Goal: Transaction & Acquisition: Purchase product/service

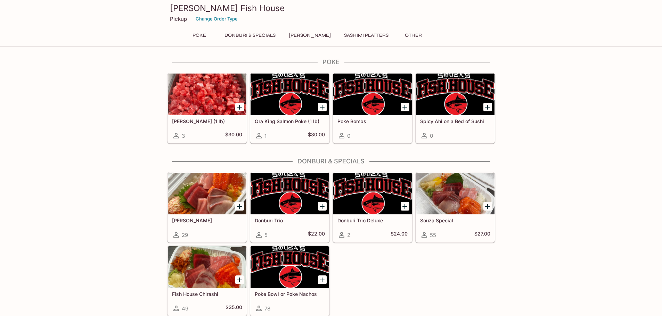
click at [311, 39] on button "[PERSON_NAME]" at bounding box center [310, 36] width 50 height 10
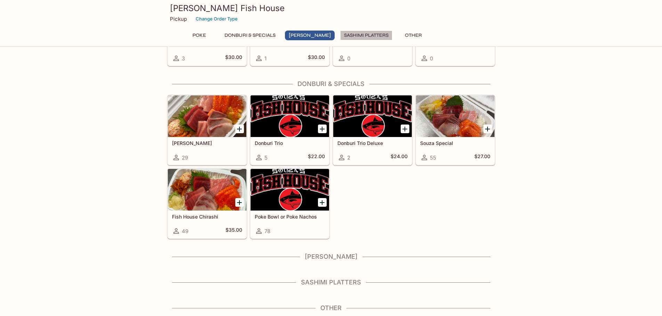
click at [363, 35] on button "Sashimi Platters" at bounding box center [366, 36] width 52 height 10
click at [199, 36] on button "Poke" at bounding box center [199, 36] width 31 height 10
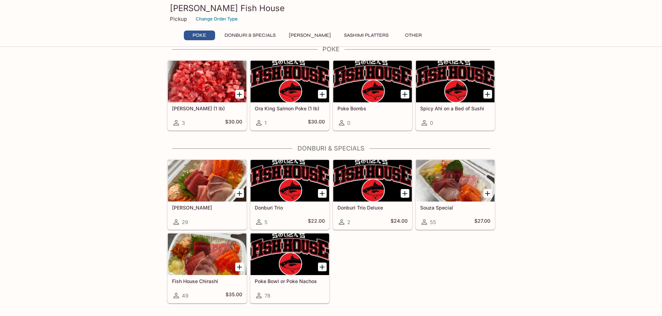
scroll to position [0, 0]
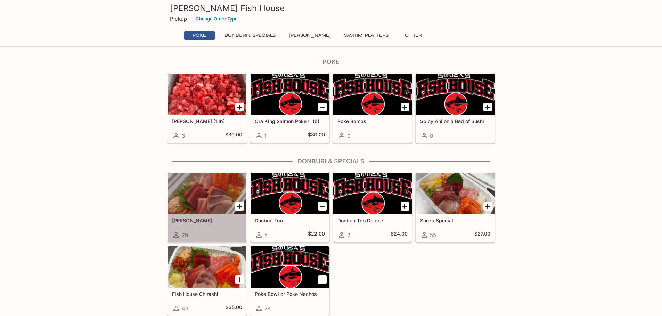
click at [217, 198] on div at bounding box center [207, 194] width 78 height 42
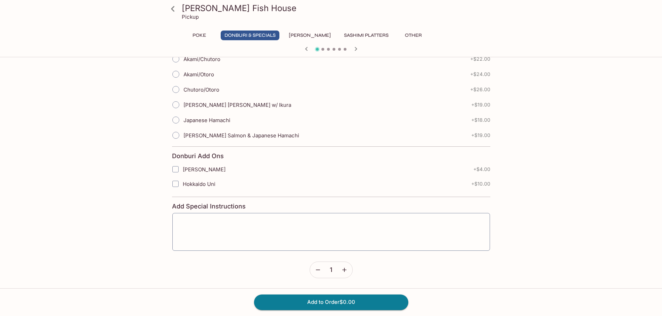
scroll to position [23, 0]
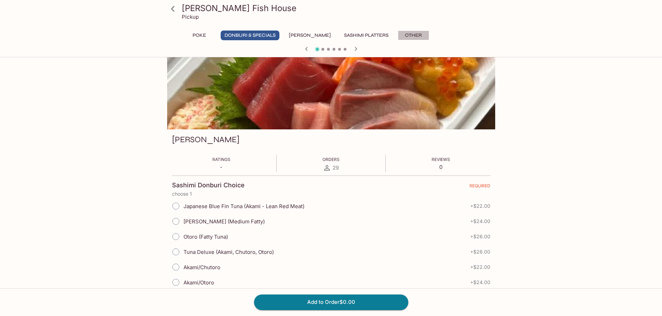
click at [401, 35] on button "Other" at bounding box center [413, 36] width 31 height 10
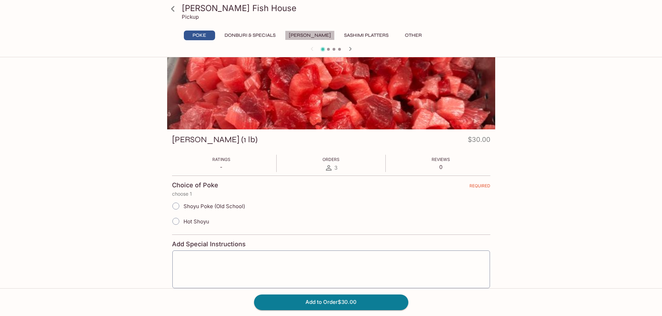
click at [311, 36] on button "[PERSON_NAME]" at bounding box center [310, 36] width 50 height 10
click at [344, 34] on button "Sashimi Platters" at bounding box center [366, 36] width 52 height 10
click at [317, 36] on button "[PERSON_NAME]" at bounding box center [310, 36] width 50 height 10
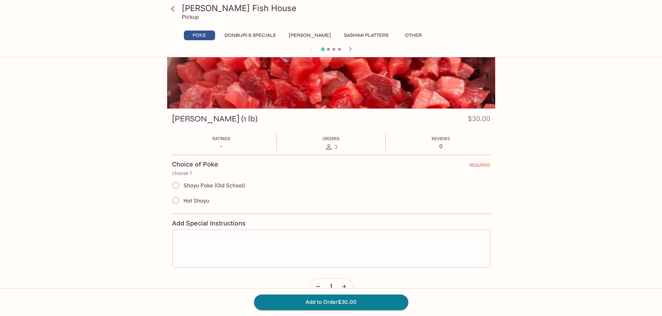
scroll to position [0, 0]
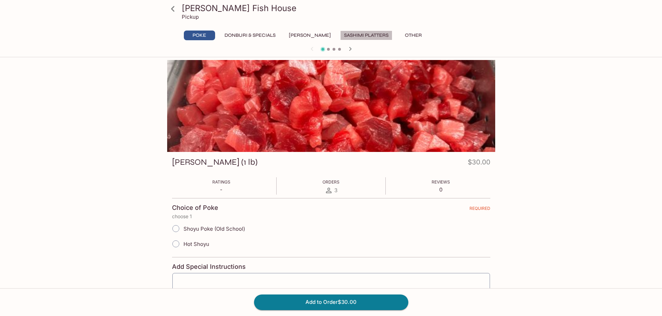
click at [351, 34] on button "Sashimi Platters" at bounding box center [366, 36] width 52 height 10
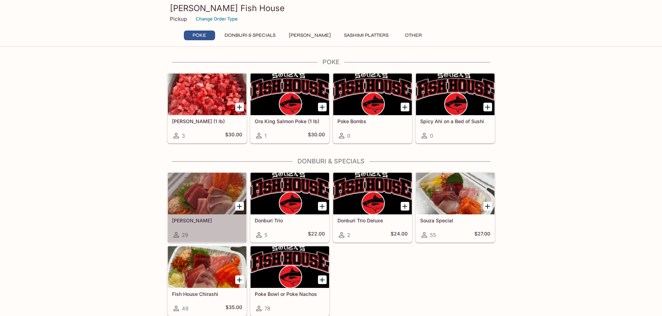
click at [217, 210] on div at bounding box center [207, 194] width 78 height 42
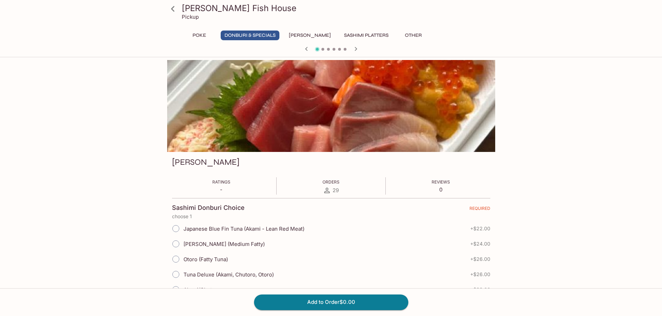
scroll to position [35, 0]
